Goal: Task Accomplishment & Management: Use online tool/utility

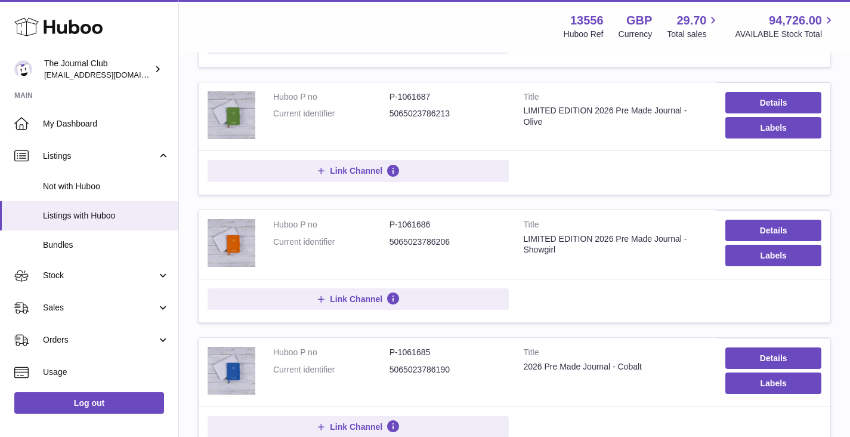
scroll to position [670, 0]
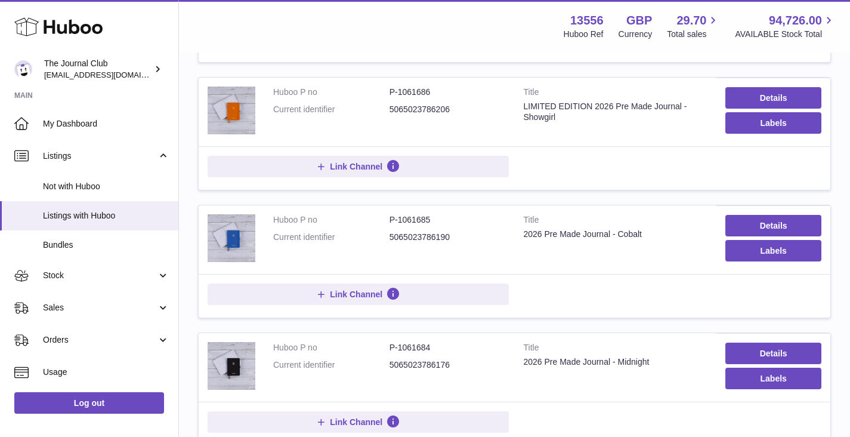
drag, startPoint x: 390, startPoint y: 359, endPoint x: 450, endPoint y: 359, distance: 60.3
click at [450, 359] on dd "5065023786176" at bounding box center [448, 364] width 116 height 11
copy dd "5065023786176"
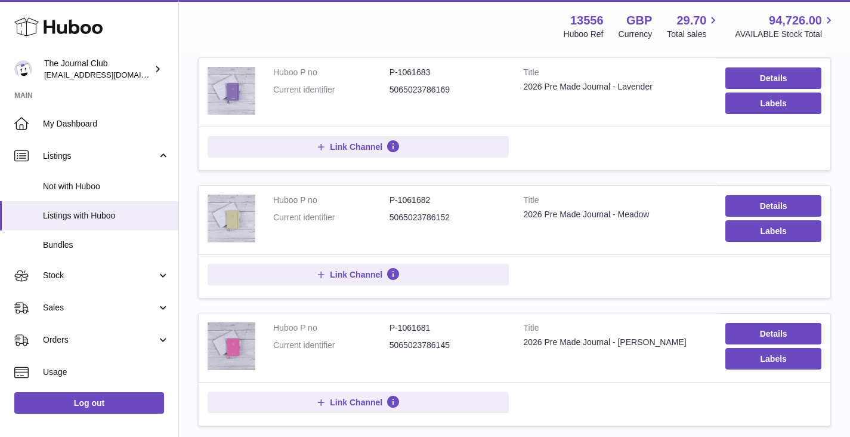
scroll to position [1192, 0]
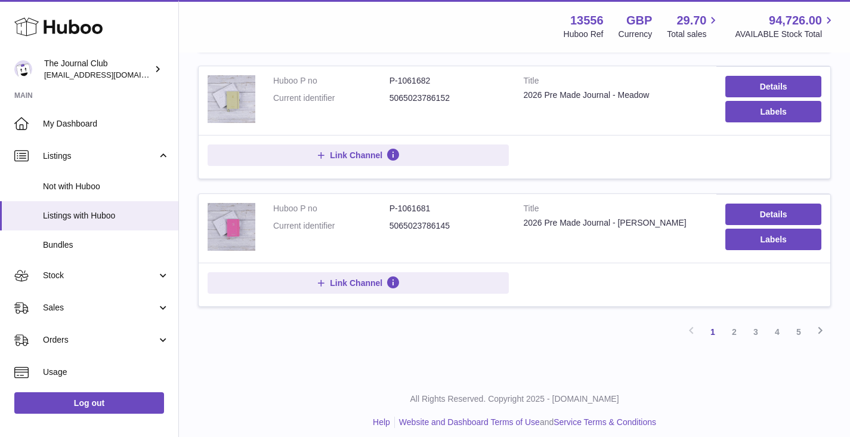
click at [493, 220] on dd "5065023786145" at bounding box center [448, 225] width 116 height 11
drag, startPoint x: 450, startPoint y: 215, endPoint x: 390, endPoint y: 218, distance: 60.3
click at [390, 220] on dd "5065023786145" at bounding box center [448, 225] width 116 height 11
copy dd "5065023786145"
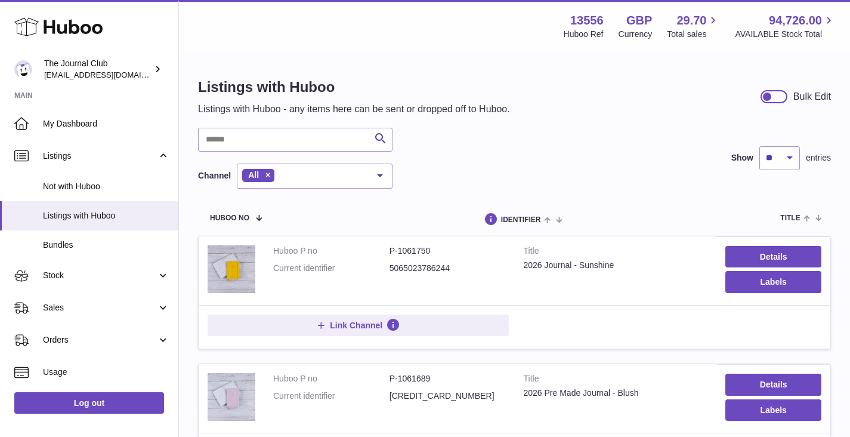
scroll to position [23, 0]
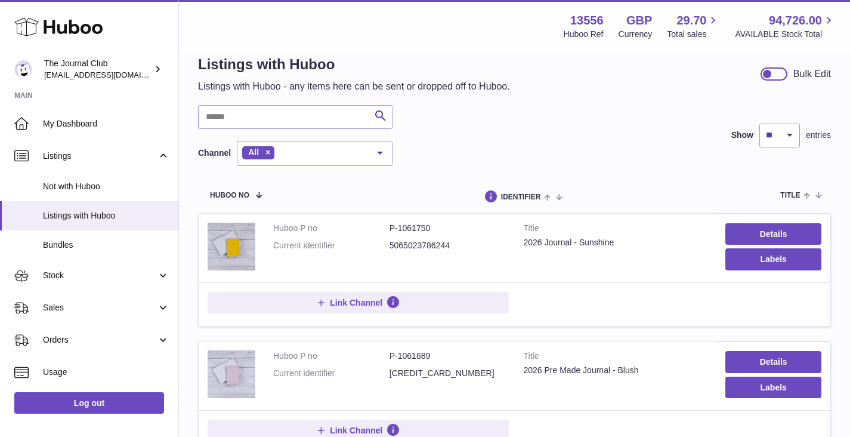
drag, startPoint x: 391, startPoint y: 373, endPoint x: 452, endPoint y: 373, distance: 61.5
click at [452, 373] on dd "[CREDIT_CARD_NUMBER]" at bounding box center [448, 373] width 116 height 11
copy dd "[CREDIT_CARD_NUMBER]"
drag, startPoint x: 390, startPoint y: 245, endPoint x: 453, endPoint y: 242, distance: 63.3
click at [453, 242] on dd "5065023786244" at bounding box center [448, 245] width 116 height 11
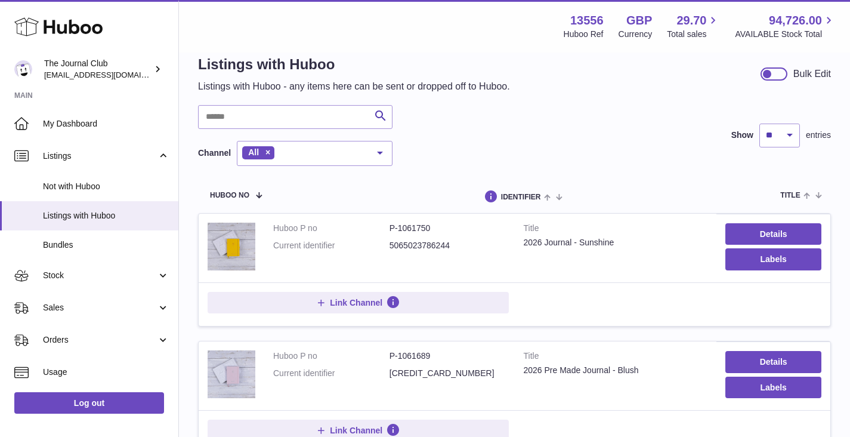
copy dd "5065023786244"
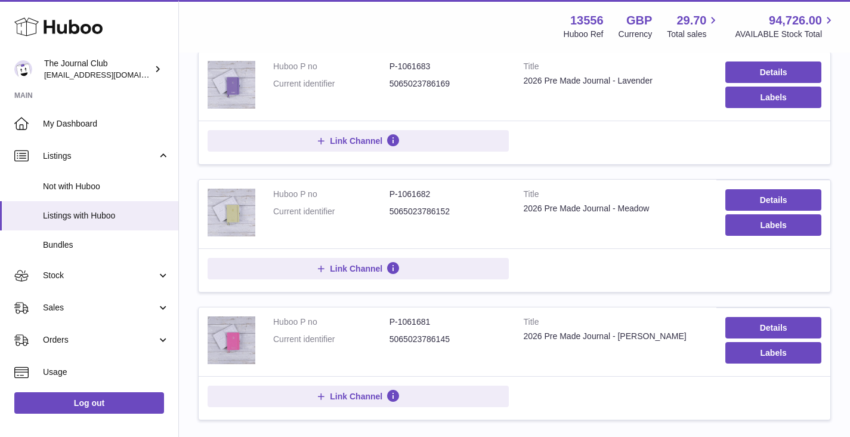
scroll to position [1042, 0]
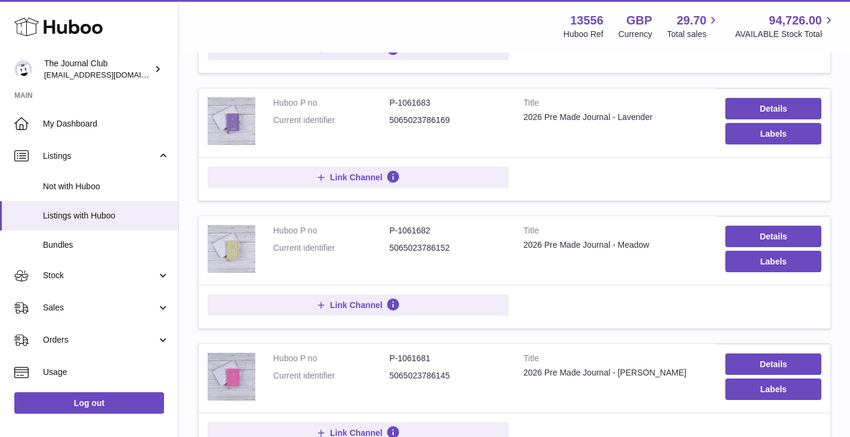
drag, startPoint x: 390, startPoint y: 112, endPoint x: 454, endPoint y: 110, distance: 63.9
click at [454, 115] on dd "5065023786169" at bounding box center [448, 120] width 116 height 11
copy dd "5065023786169"
click at [421, 247] on dl "Huboo P no P-1061682 Current identifier 5065023786152" at bounding box center [389, 242] width 233 height 35
drag, startPoint x: 390, startPoint y: 240, endPoint x: 461, endPoint y: 236, distance: 70.6
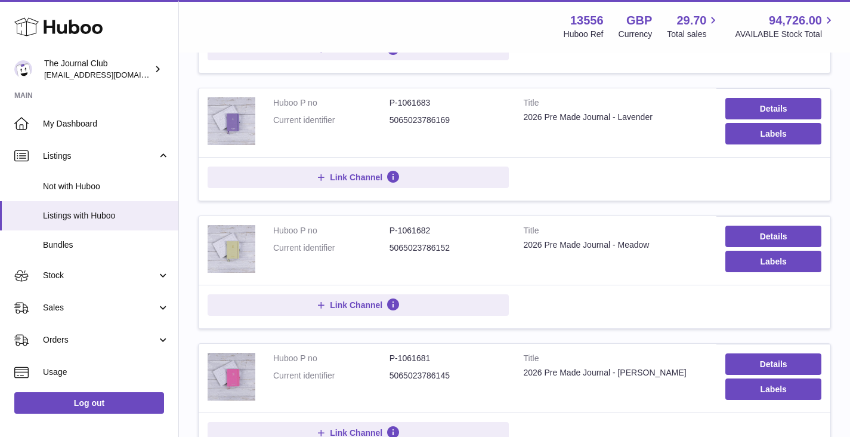
click at [461, 242] on dd "5065023786152" at bounding box center [448, 247] width 116 height 11
copy dd "5065023786152"
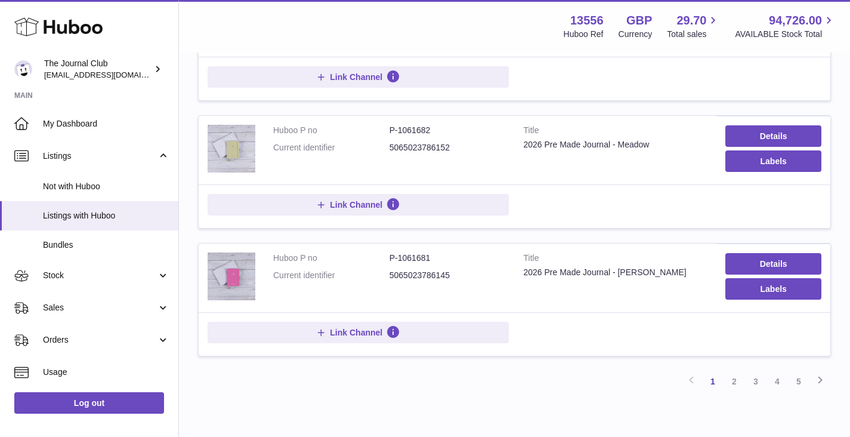
scroll to position [1169, 0]
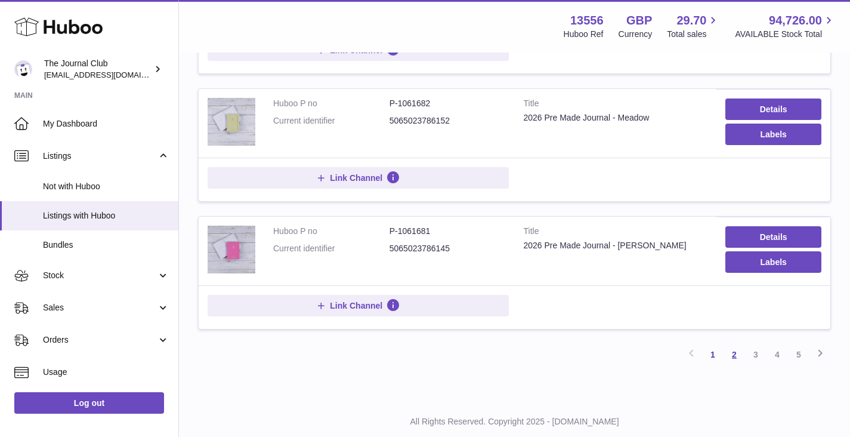
click at [732, 347] on link "2" at bounding box center [734, 354] width 21 height 21
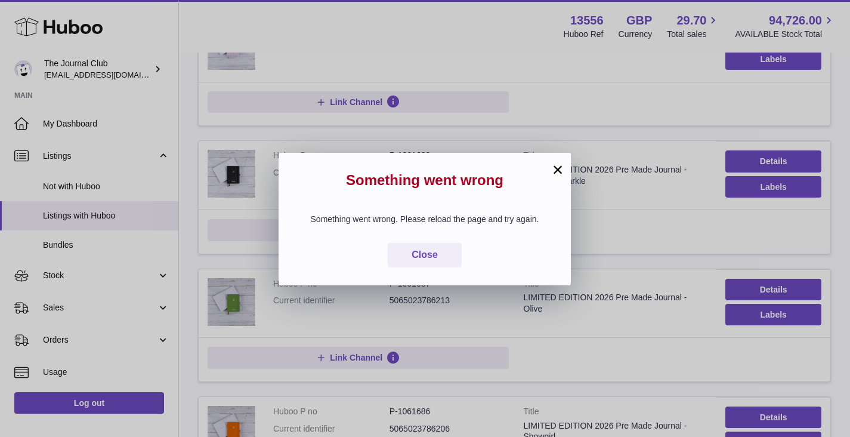
scroll to position [54, 0]
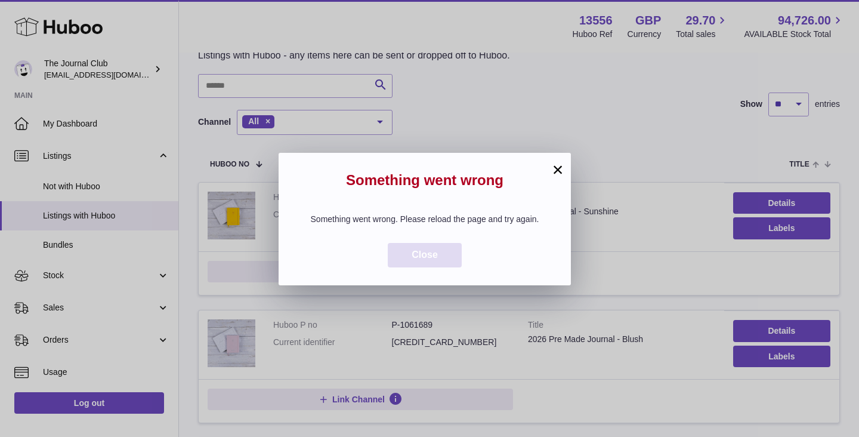
click at [435, 257] on span "Close" at bounding box center [425, 254] width 26 height 10
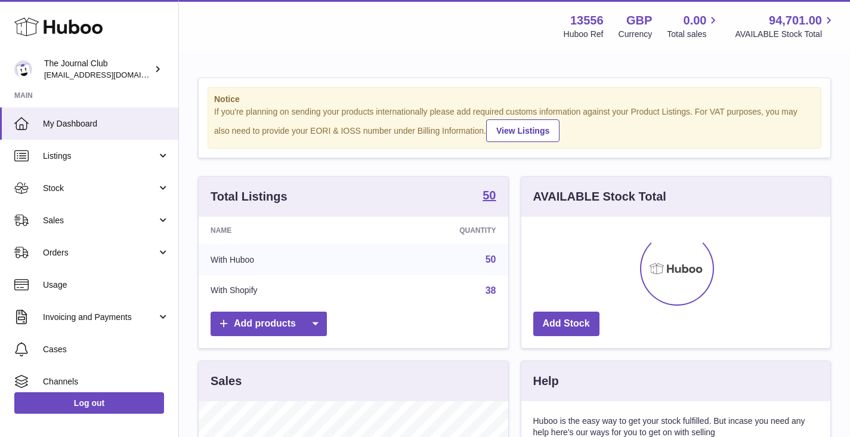
scroll to position [186, 309]
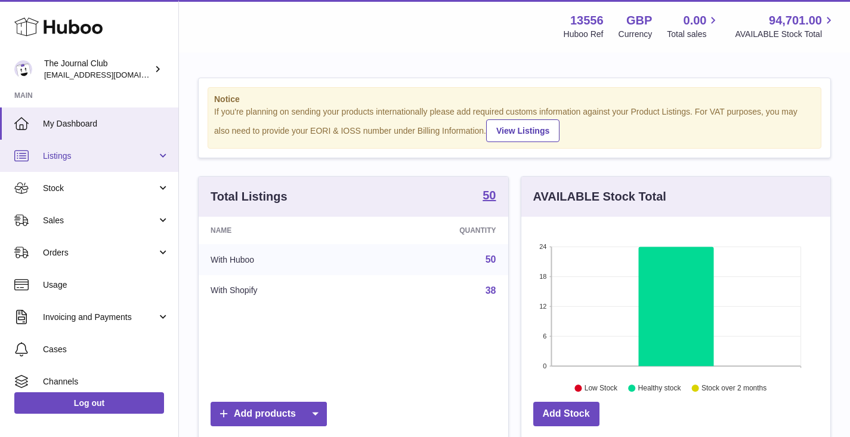
click at [62, 152] on span "Listings" at bounding box center [100, 155] width 114 height 11
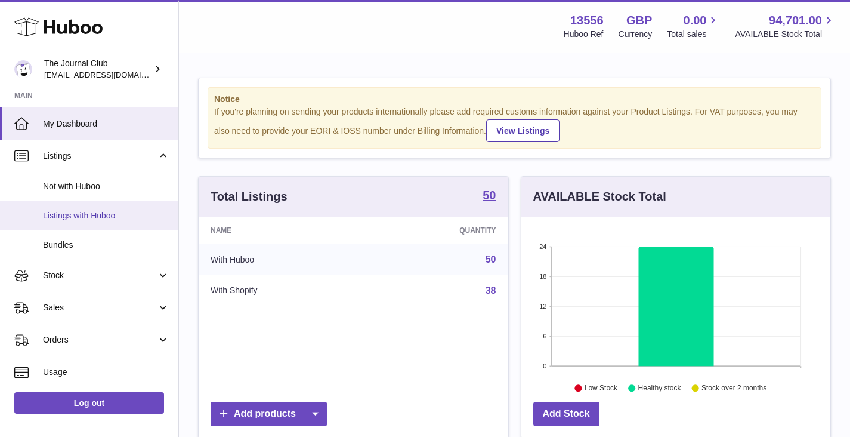
click at [71, 210] on span "Listings with Huboo" at bounding box center [106, 215] width 126 height 11
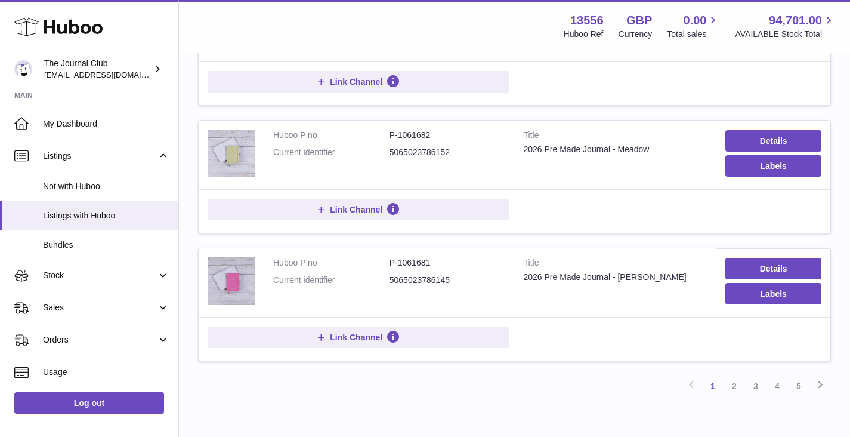
scroll to position [1192, 0]
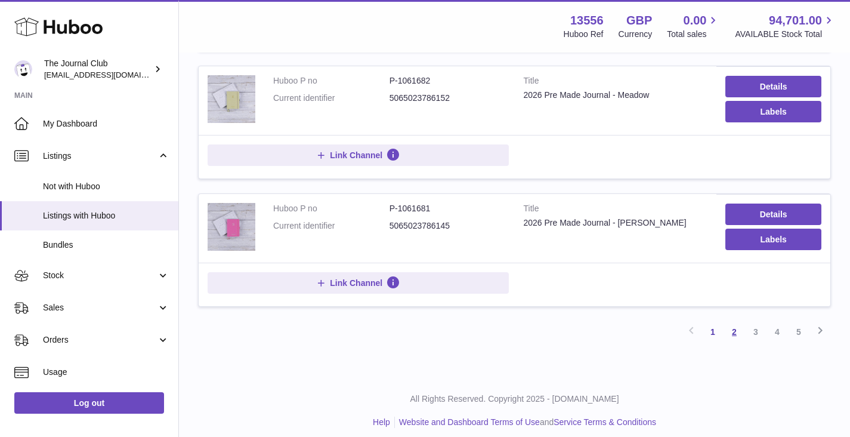
click at [737, 323] on link "2" at bounding box center [734, 331] width 21 height 21
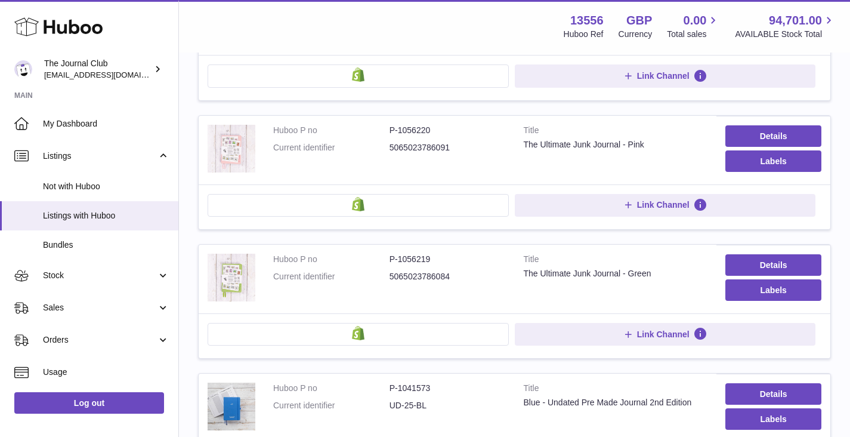
scroll to position [54, 0]
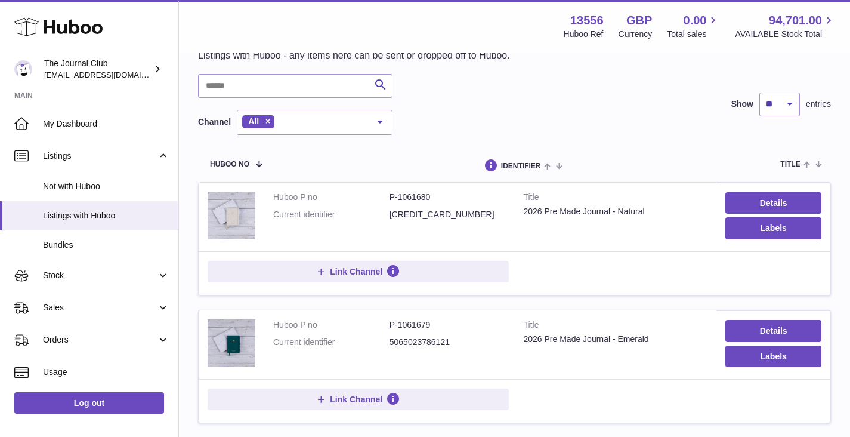
drag, startPoint x: 389, startPoint y: 212, endPoint x: 450, endPoint y: 213, distance: 60.9
click at [450, 213] on dd "[CREDIT_CARD_NUMBER]" at bounding box center [448, 214] width 116 height 11
copy dd "[CREDIT_CARD_NUMBER]"
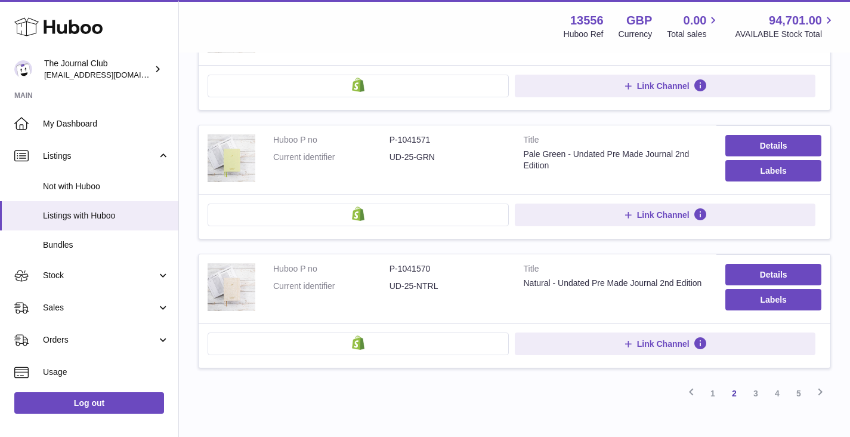
scroll to position [1202, 0]
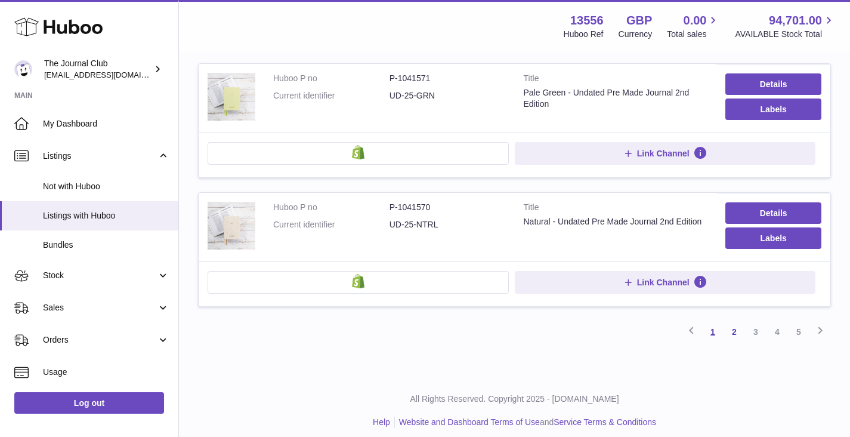
click at [706, 323] on link "1" at bounding box center [712, 331] width 21 height 21
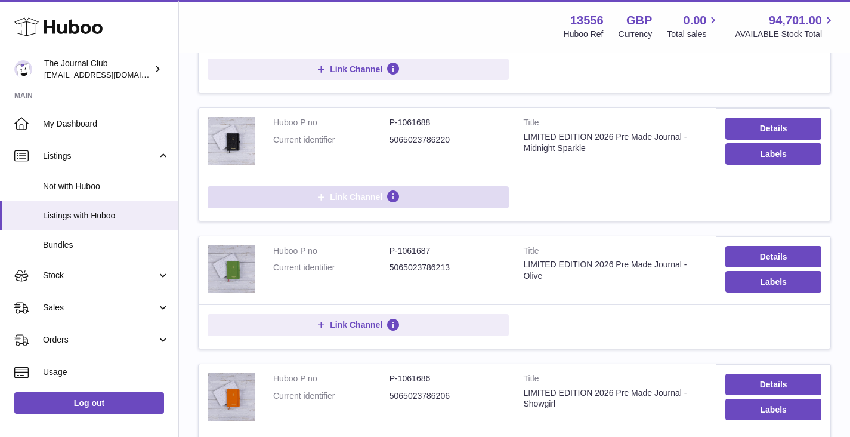
scroll to position [696, 0]
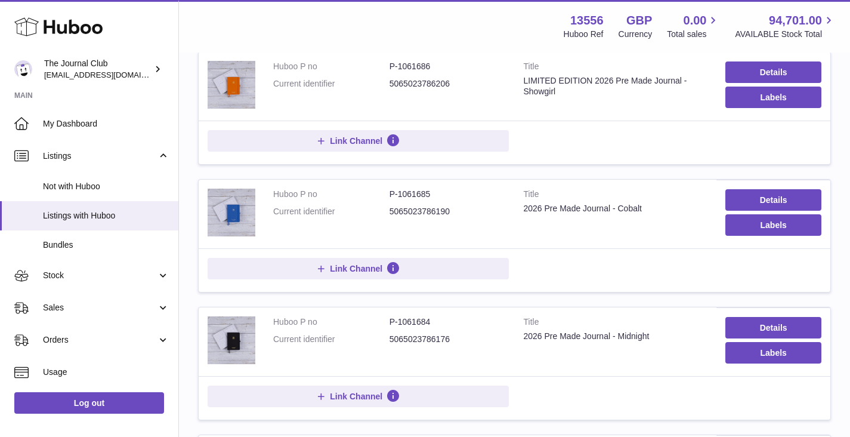
drag, startPoint x: 390, startPoint y: 205, endPoint x: 452, endPoint y: 204, distance: 62.1
click at [452, 206] on dd "5065023786190" at bounding box center [448, 211] width 116 height 11
copy dd "5065023786190"
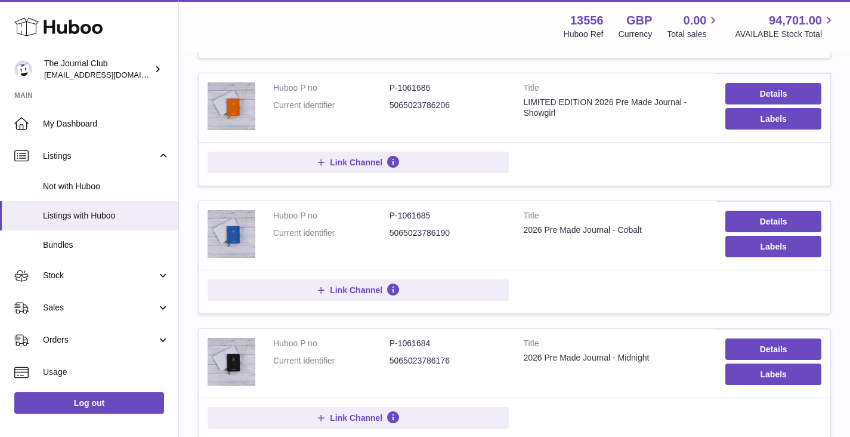
scroll to position [430, 0]
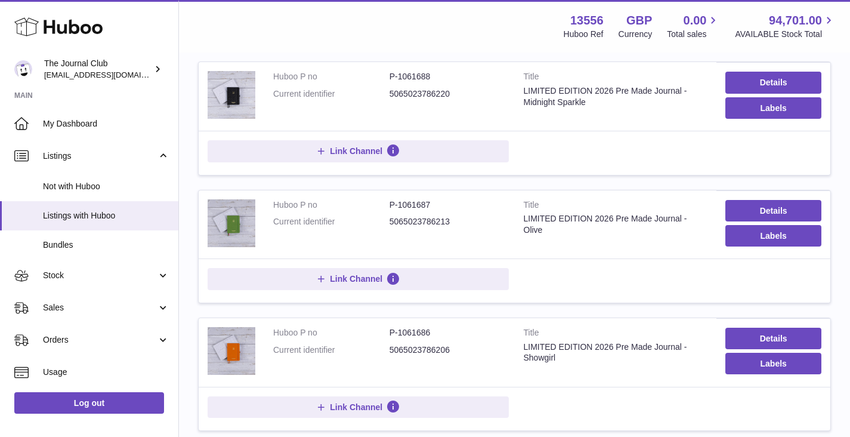
click at [406, 224] on dl "Huboo P no P-1061687 Current identifier 5065023786213" at bounding box center [389, 216] width 233 height 35
drag, startPoint x: 390, startPoint y: 215, endPoint x: 452, endPoint y: 215, distance: 62.0
click at [452, 216] on dd "5065023786213" at bounding box center [448, 221] width 116 height 11
copy dd "5065023786213"
drag, startPoint x: 390, startPoint y: 345, endPoint x: 453, endPoint y: 343, distance: 63.3
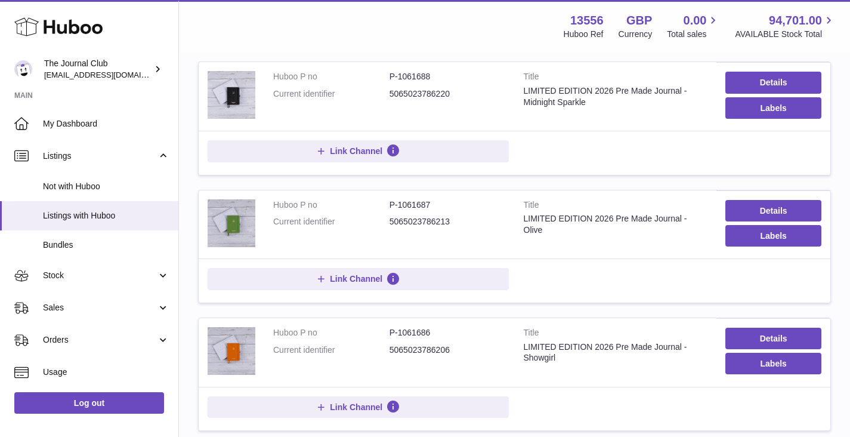
click at [453, 344] on dd "5065023786206" at bounding box center [448, 349] width 116 height 11
copy dd "5065023786206"
click at [556, 121] on td "Title LIMITED EDITION 2026 Pre Made Journal - Midnight Sparkle" at bounding box center [616, 96] width 202 height 69
drag, startPoint x: 388, startPoint y: 89, endPoint x: 453, endPoint y: 89, distance: 64.4
click at [453, 89] on dl "Huboo P no P-1061688 Current identifier 5065023786220" at bounding box center [389, 88] width 233 height 35
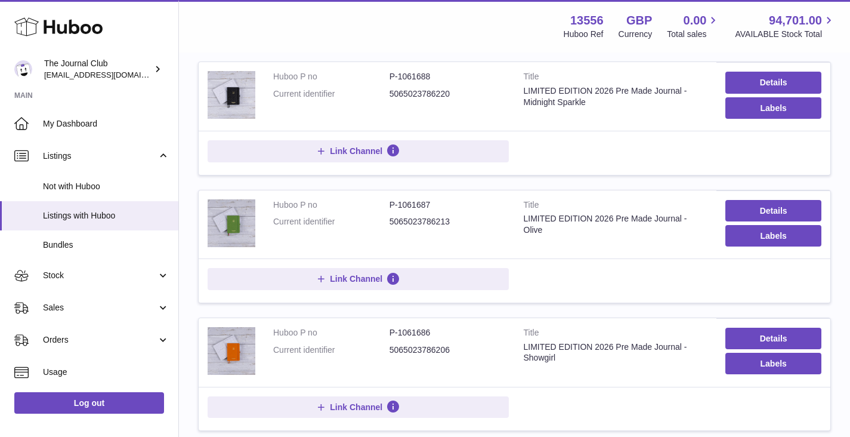
click at [455, 91] on dd "5065023786220" at bounding box center [448, 93] width 116 height 11
drag, startPoint x: 448, startPoint y: 90, endPoint x: 391, endPoint y: 91, distance: 56.7
click at [391, 91] on dd "5065023786220" at bounding box center [448, 93] width 116 height 11
copy dd "5065023786220"
